Goal: Task Accomplishment & Management: Use online tool/utility

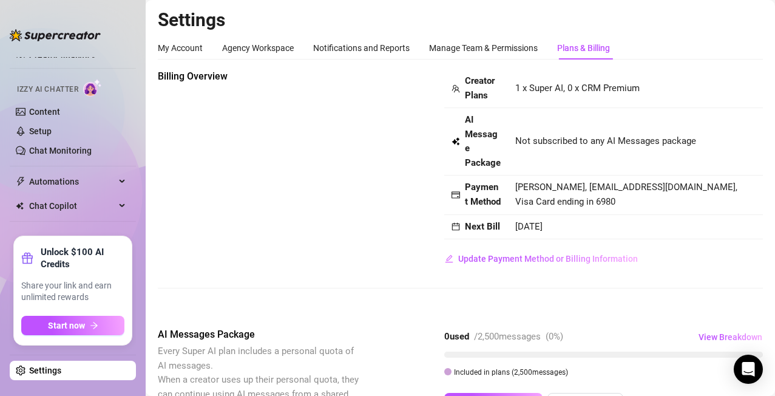
click at [61, 370] on link "Settings" at bounding box center [45, 370] width 32 height 10
click at [85, 173] on span "Automations" at bounding box center [72, 181] width 86 height 19
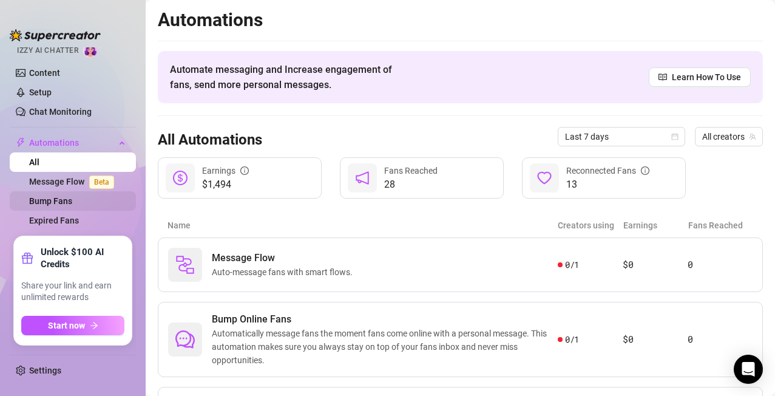
scroll to position [38, 0]
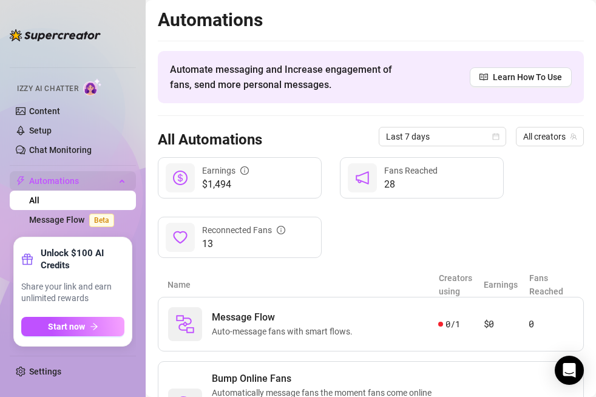
scroll to position [44, 0]
